Goal: Task Accomplishment & Management: Manage account settings

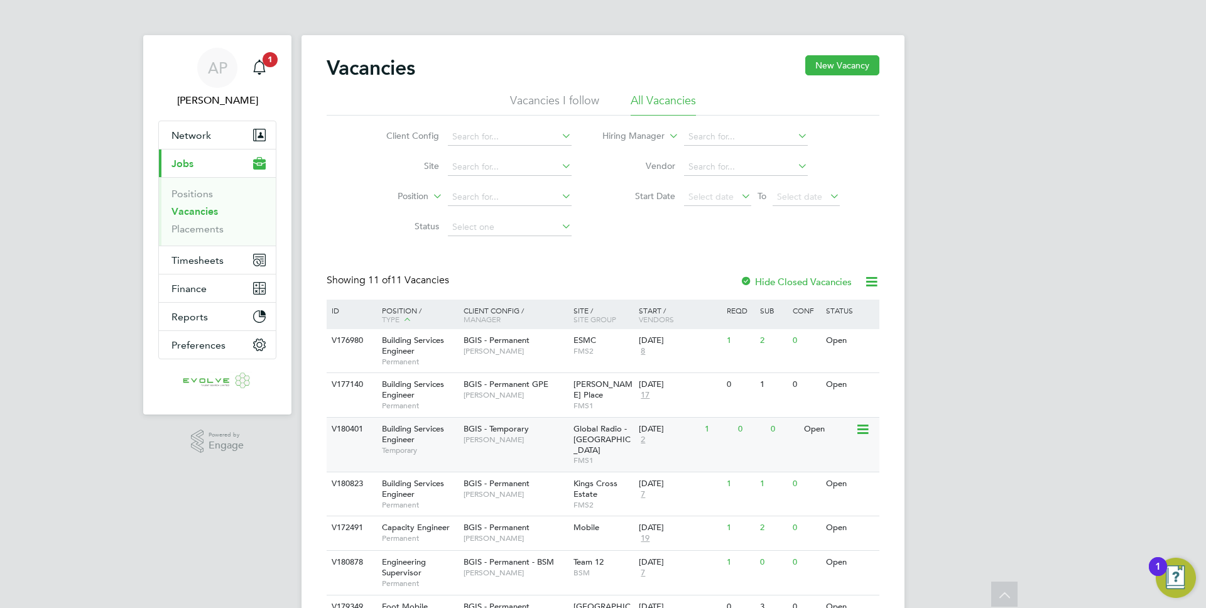
scroll to position [253, 0]
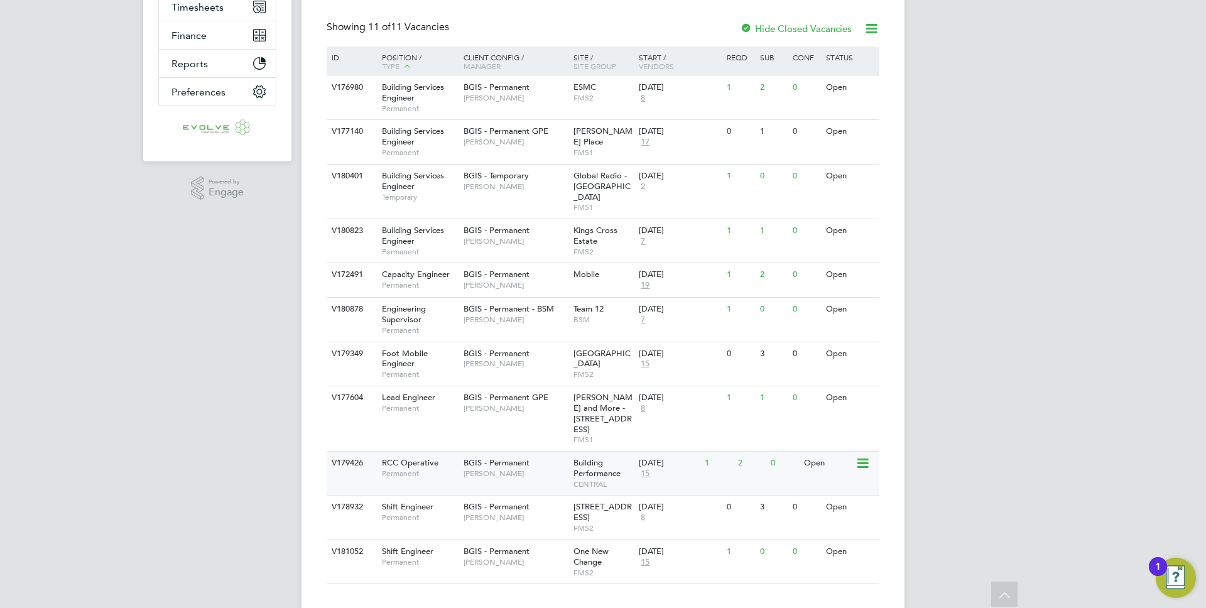
click at [428, 460] on div "RCC Operative Permanent" at bounding box center [416, 468] width 88 height 33
click at [403, 457] on span "RCC Operative" at bounding box center [410, 462] width 57 height 11
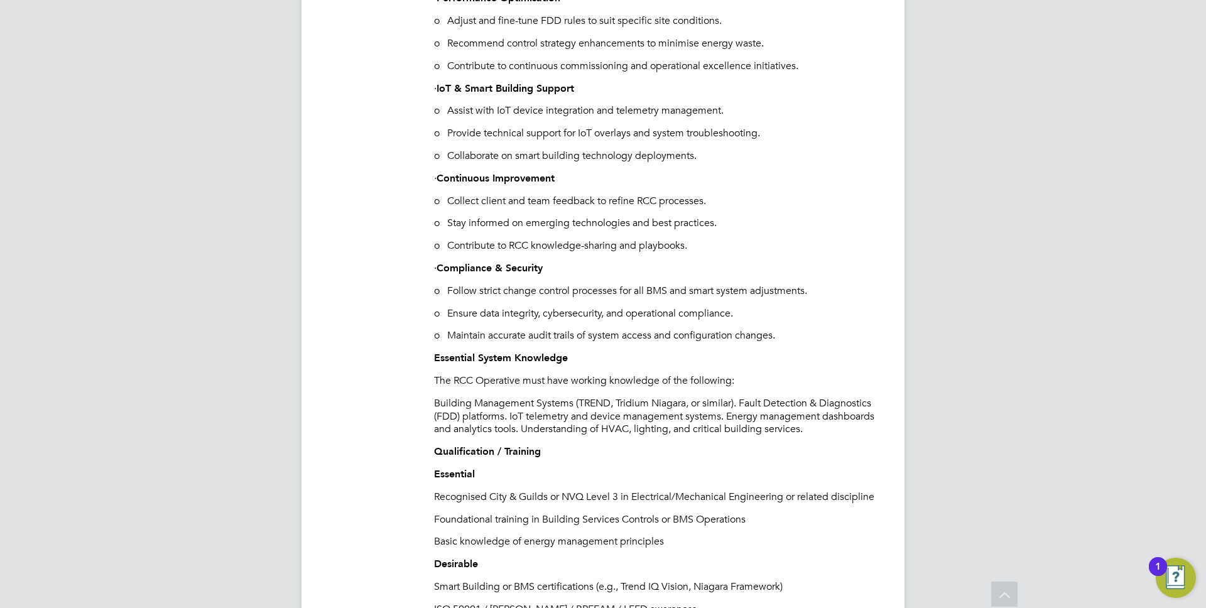
scroll to position [1124, 0]
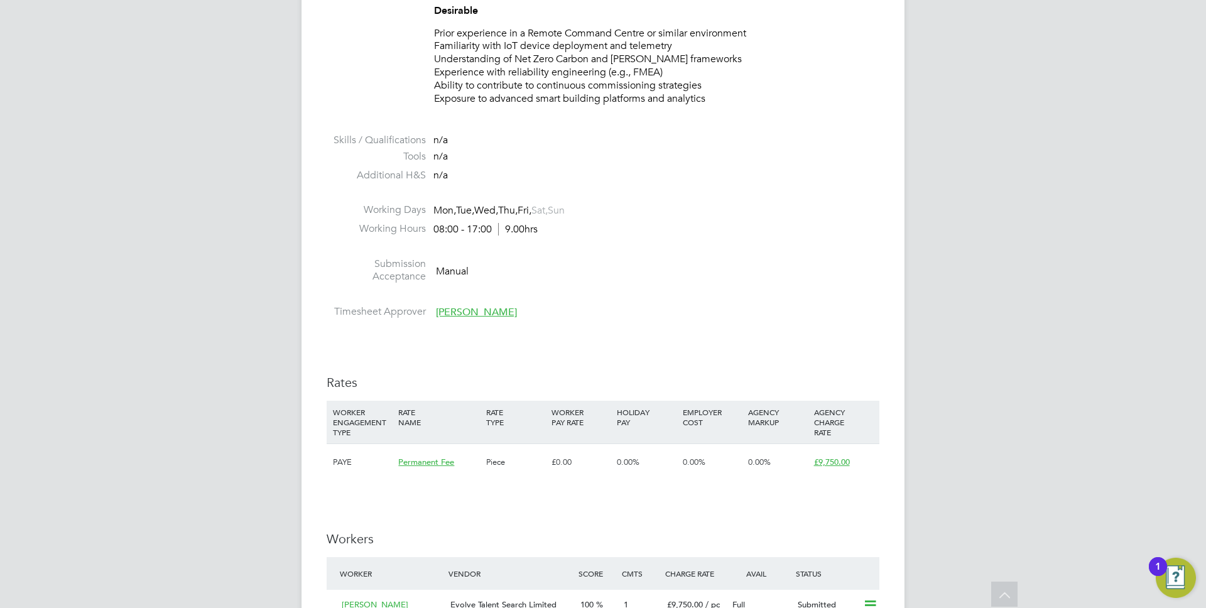
scroll to position [2217, 0]
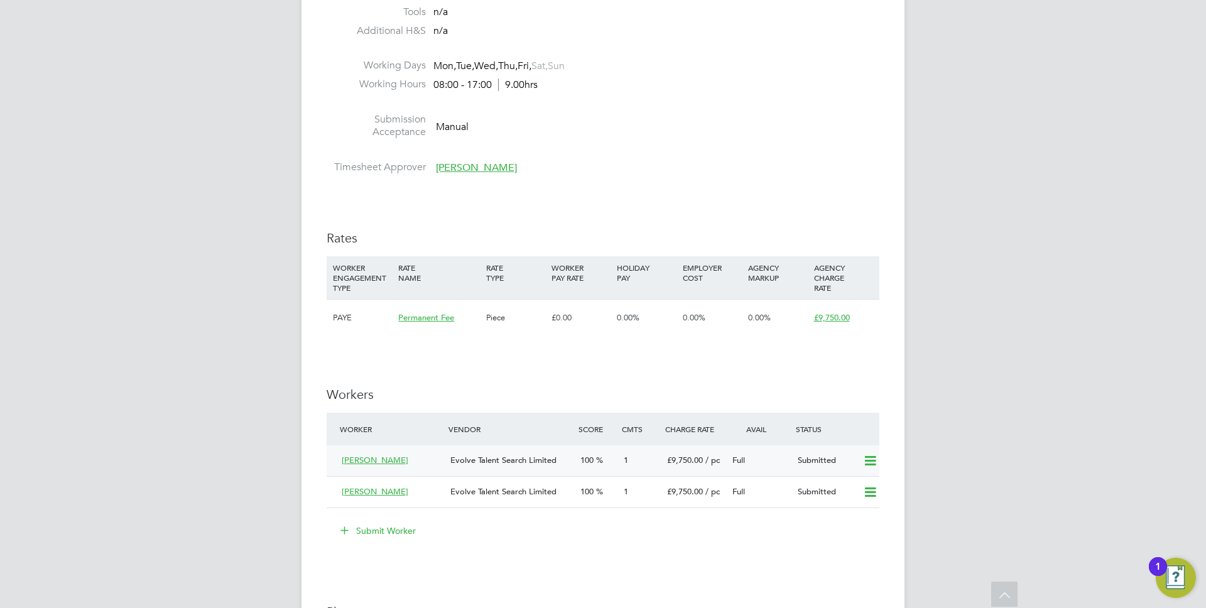
click at [463, 471] on div "Evolve Talent Search Limited" at bounding box center [510, 460] width 130 height 21
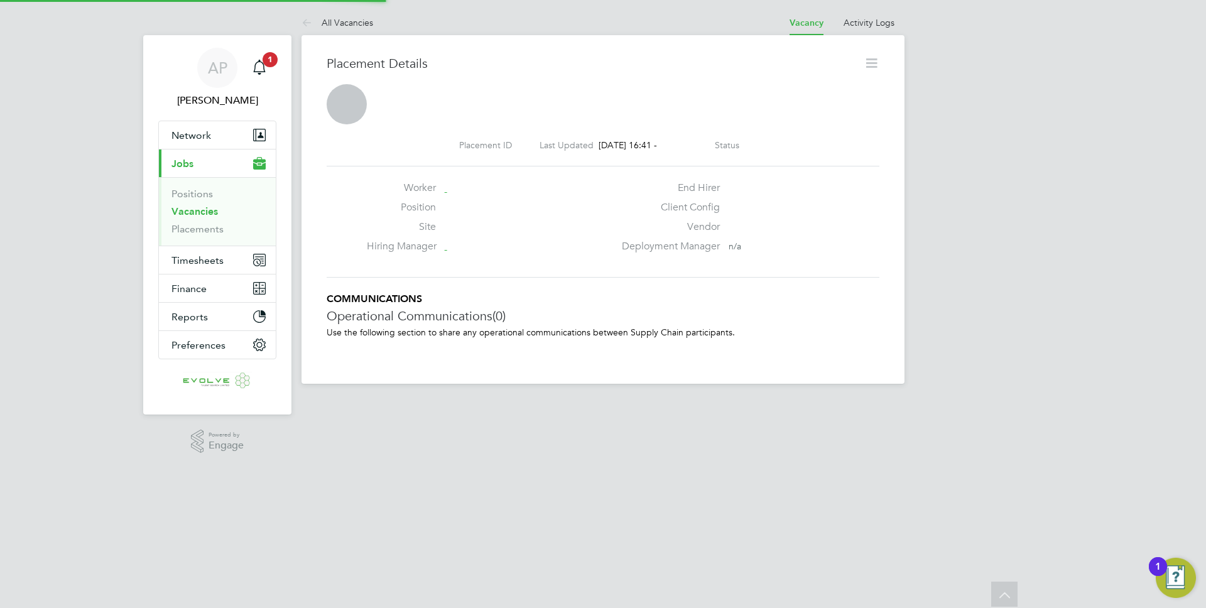
scroll to position [6, 6]
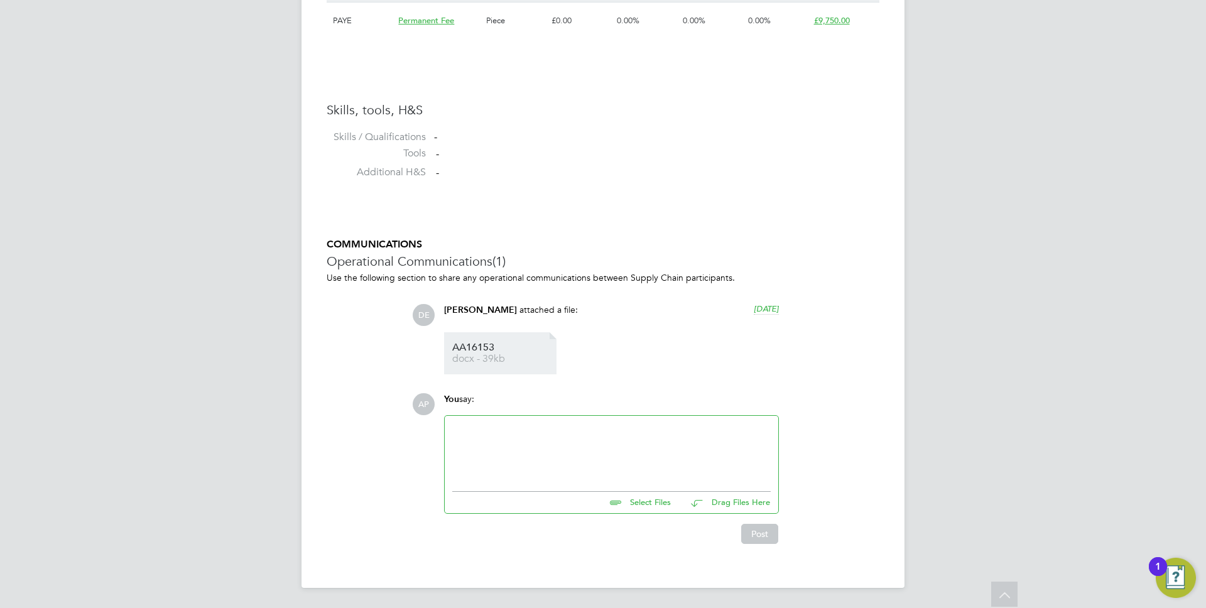
click at [487, 352] on span "AA16153" at bounding box center [502, 347] width 100 height 9
